Goal: Transaction & Acquisition: Purchase product/service

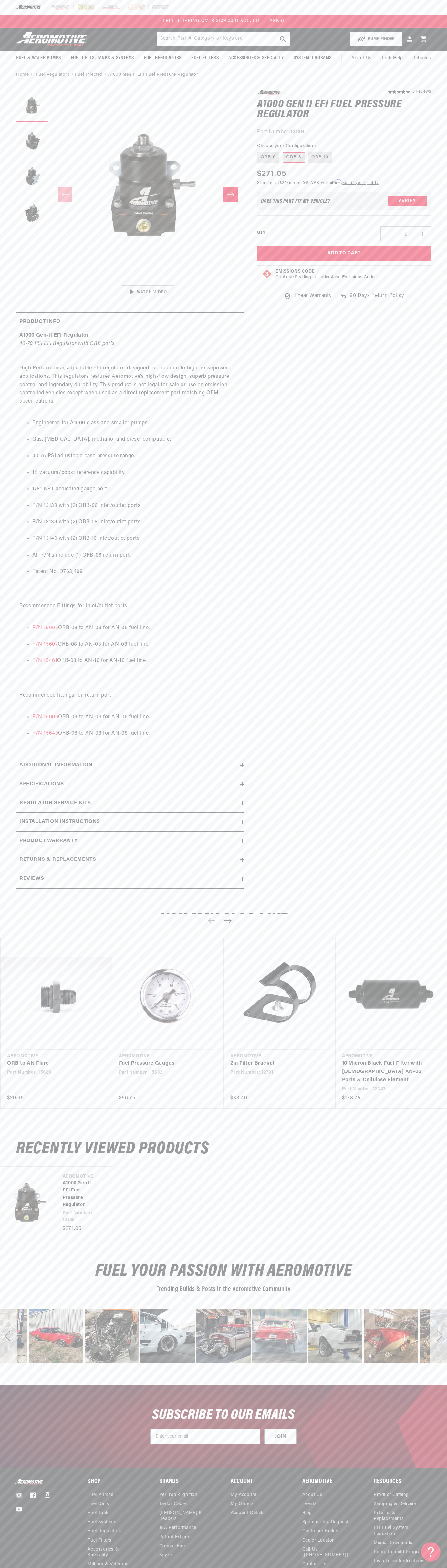
click at [95, 24] on div "FREE SHIPPING OVER $109.00 (EXCL. FUEL TANKS)" at bounding box center [223, 21] width 447 height 13
click at [424, 268] on modal-opener "Emissions Code Continue Reading to Understand Emissions Codes" at bounding box center [343, 274] width 173 height 18
click at [392, 1563] on html "Skip to content Your cart Your cart is empty Loading... You may also like Subto…" at bounding box center [223, 784] width 447 height 1568
click at [7, 1060] on link "ORB to AN Flare" at bounding box center [53, 1063] width 92 height 8
